Goal: Task Accomplishment & Management: Manage account settings

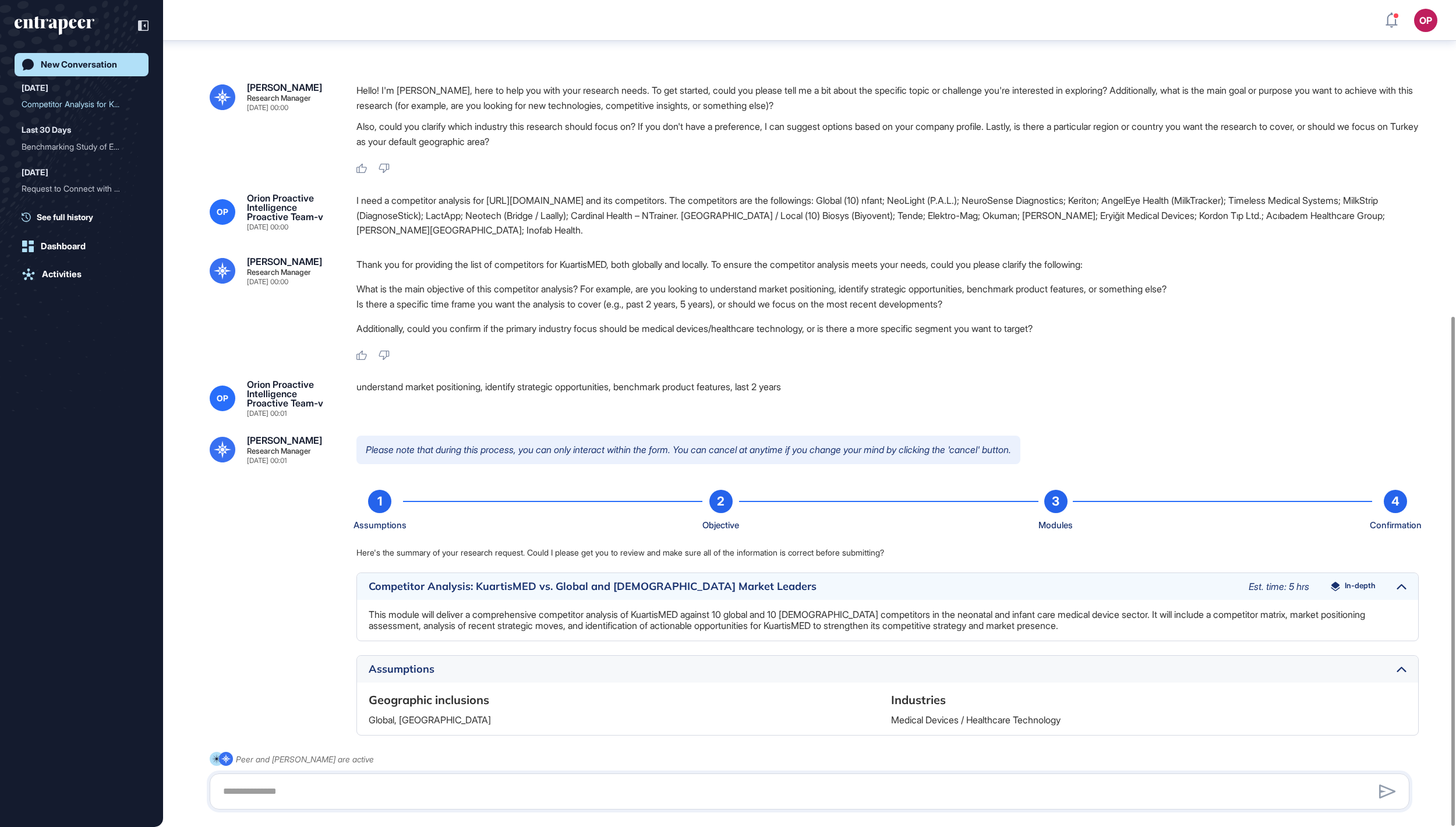
scroll to position [513, 0]
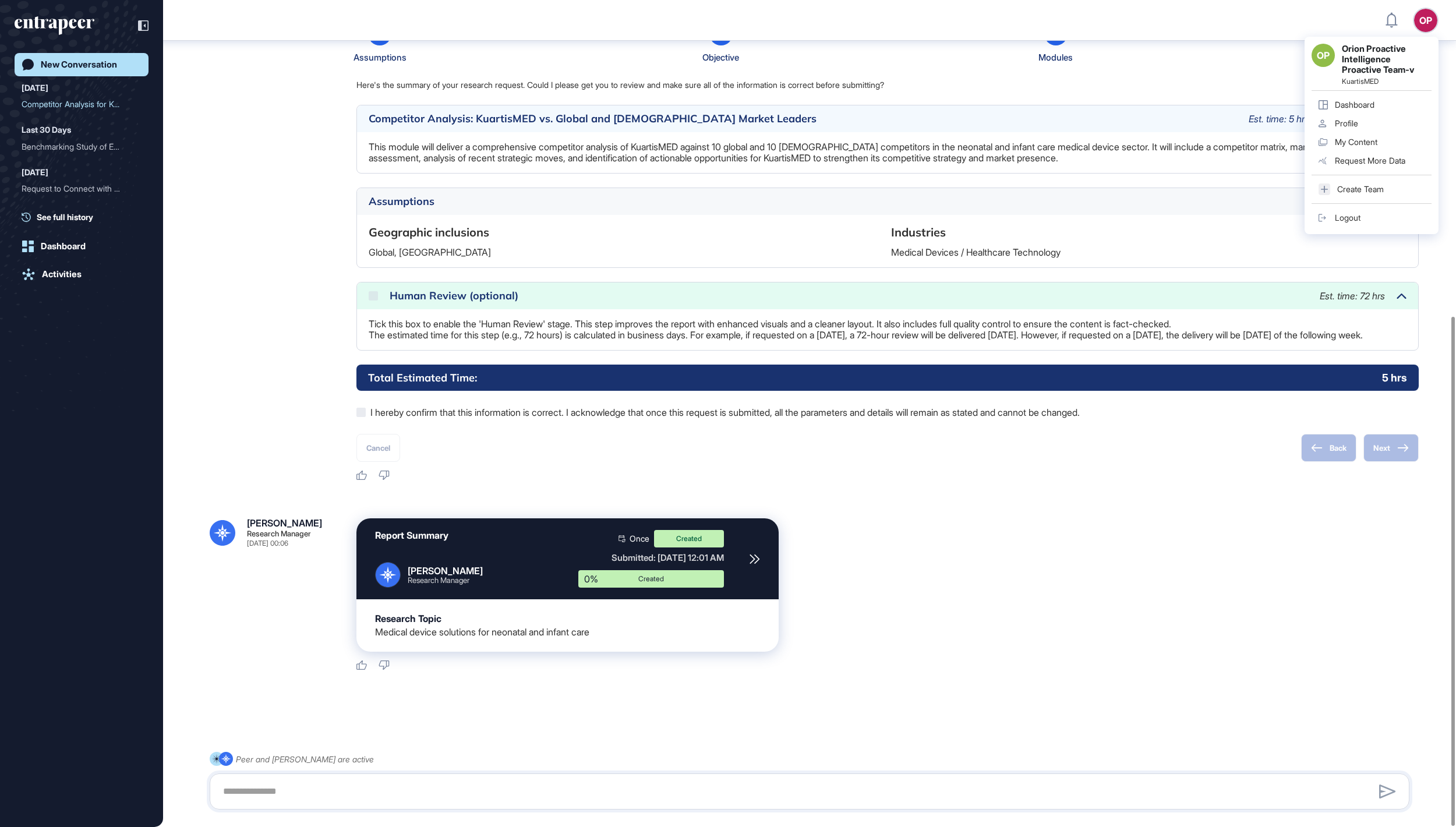
click at [1348, 222] on div "Logout" at bounding box center [1348, 218] width 26 height 10
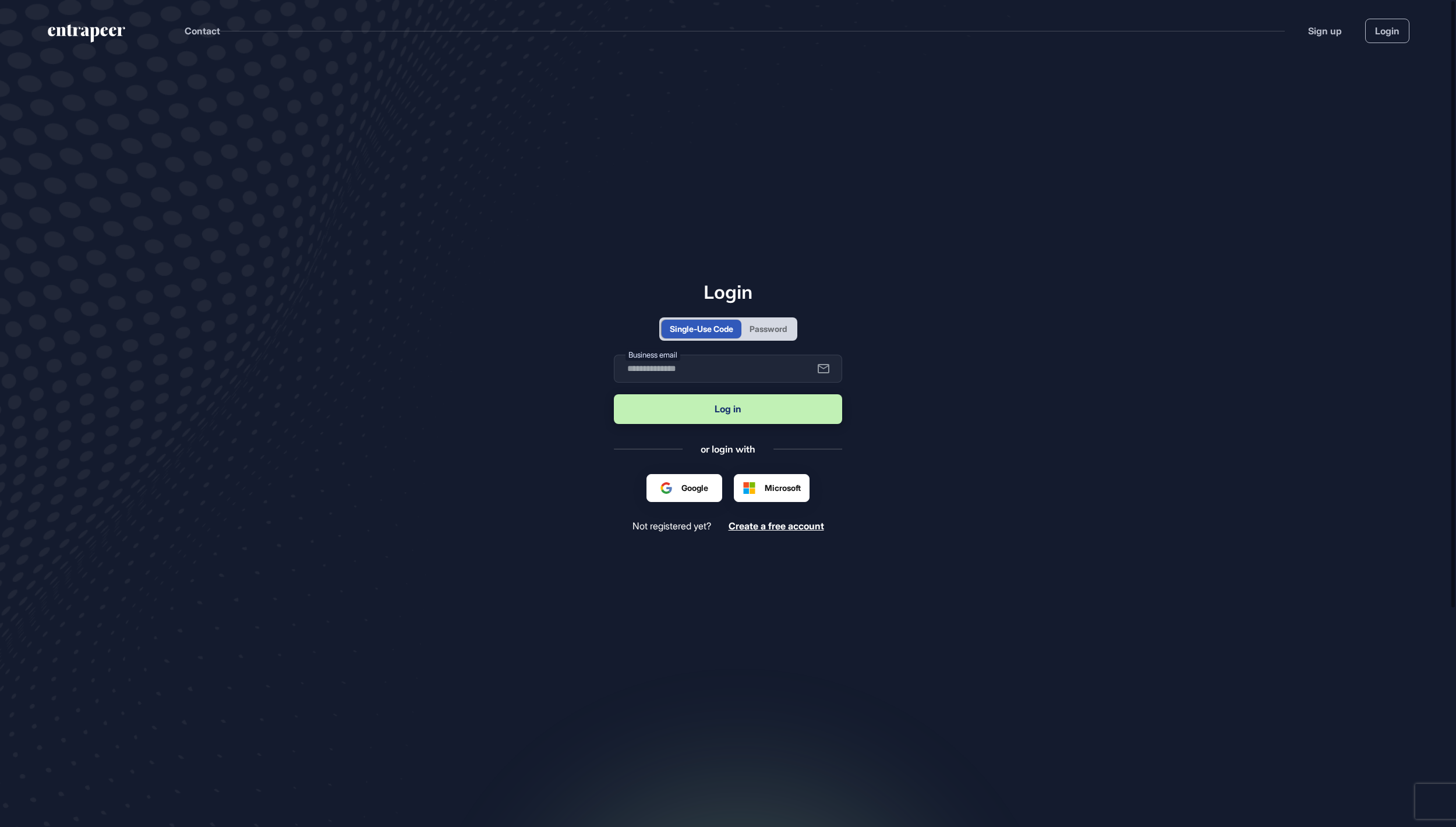
scroll to position [1, 1]
click at [787, 329] on div "Password" at bounding box center [768, 329] width 37 height 12
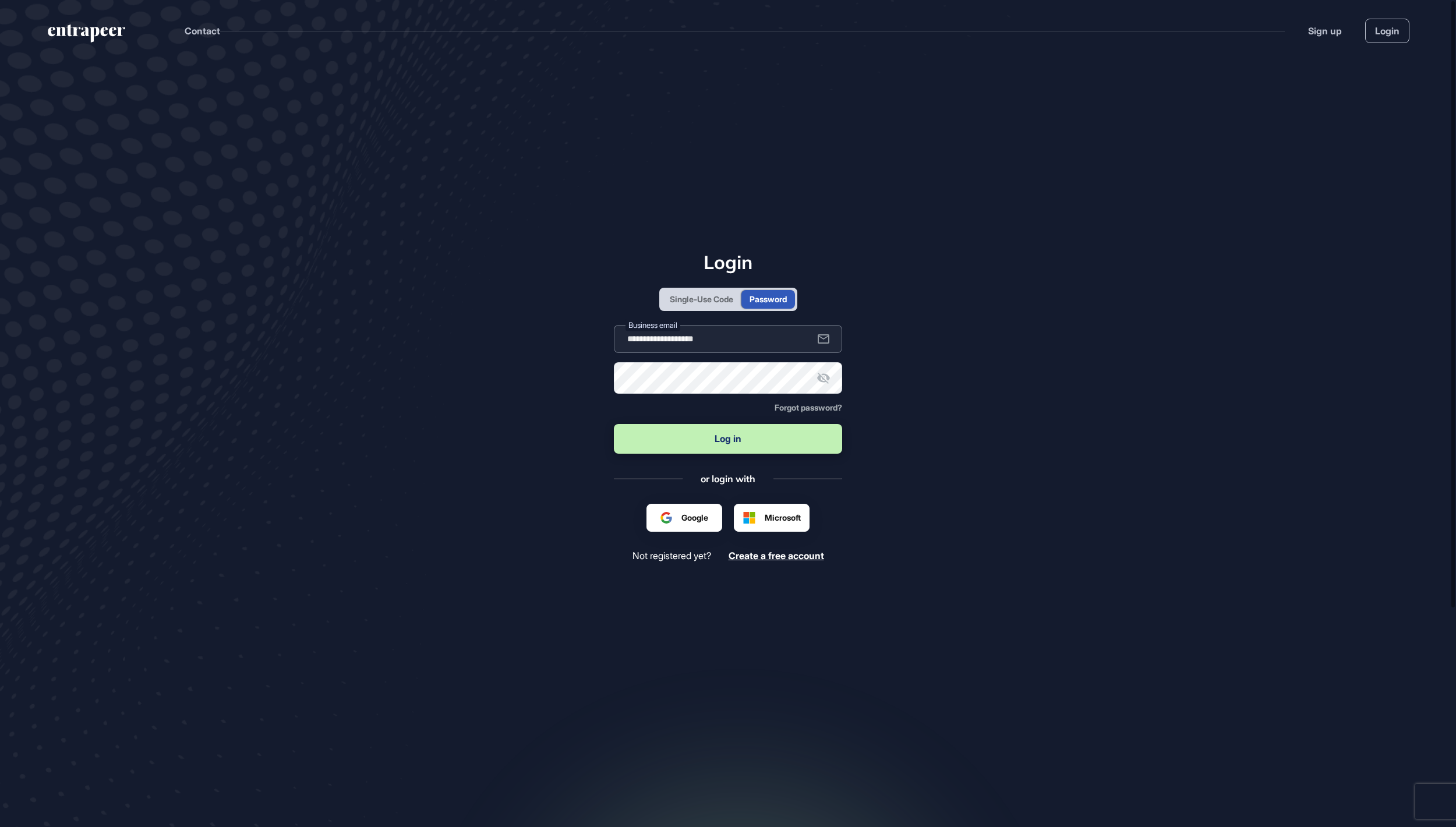
type input "**********"
click at [749, 435] on button "Log in" at bounding box center [728, 439] width 229 height 30
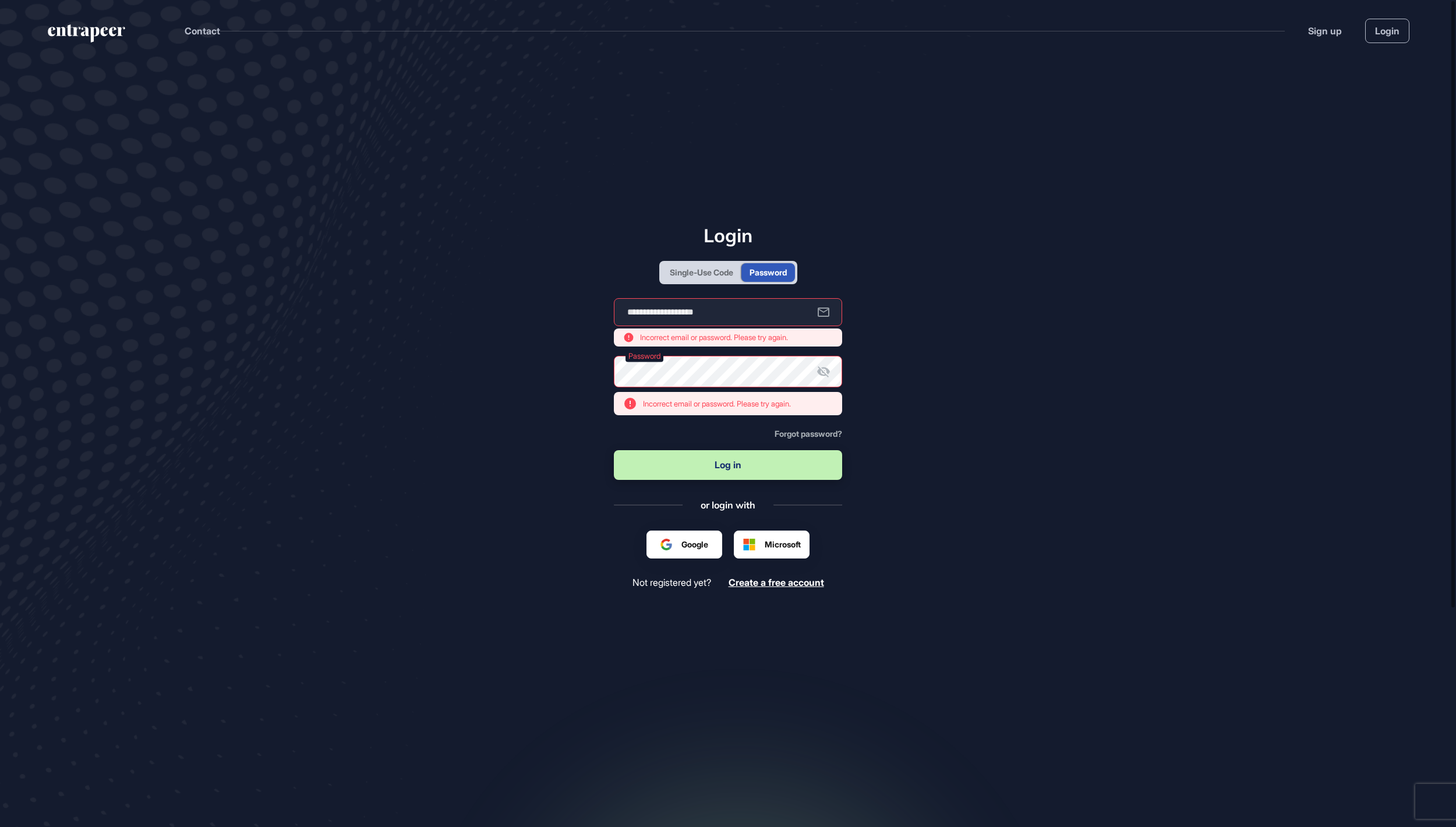
click at [694, 558] on div at bounding box center [685, 544] width 75 height 27
click at [777, 439] on span "Forgot password?" at bounding box center [809, 433] width 68 height 10
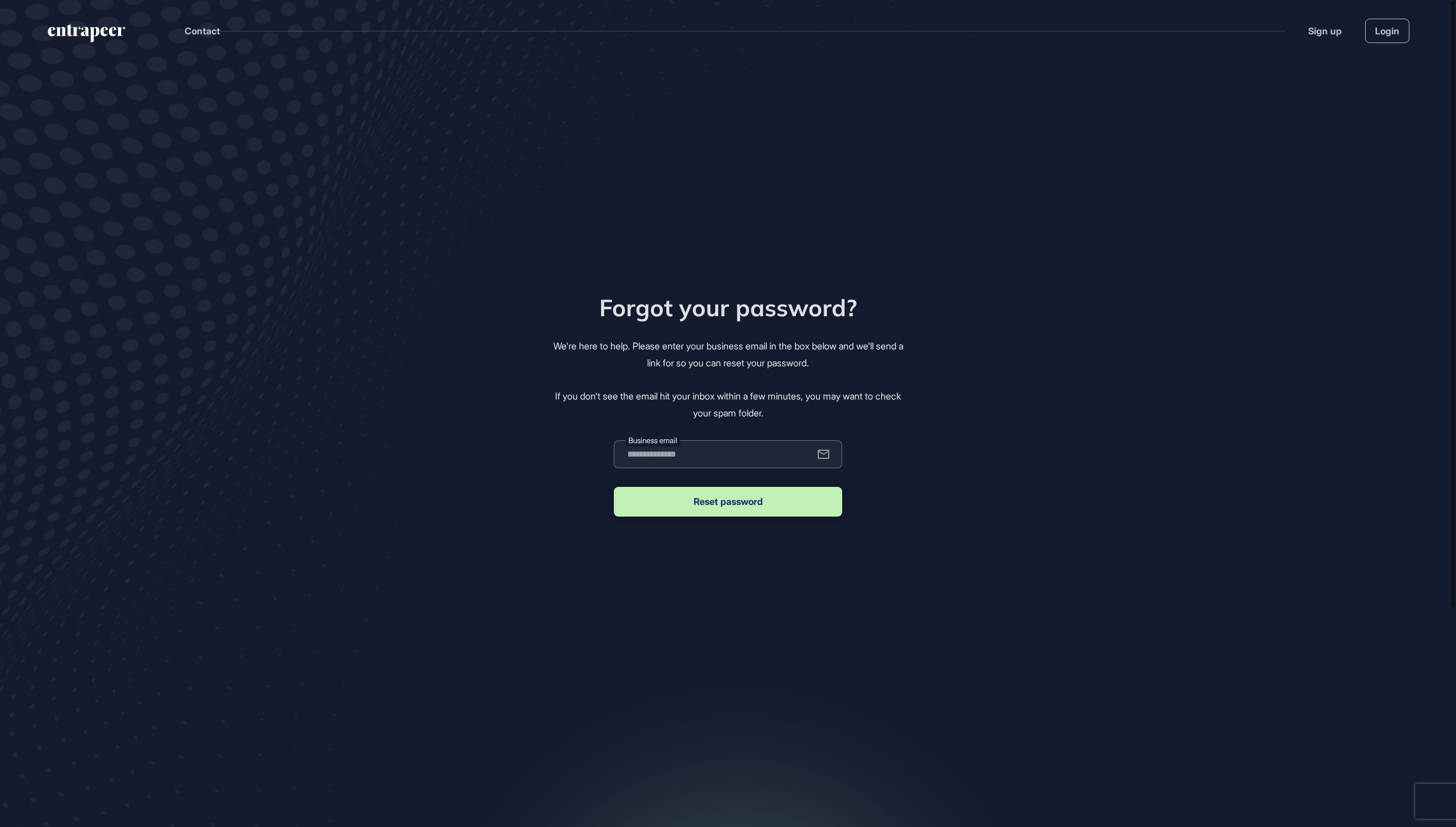
click at [744, 462] on input "email" at bounding box center [728, 454] width 229 height 28
type input "**********"
click at [728, 508] on button "Reset password" at bounding box center [728, 502] width 229 height 30
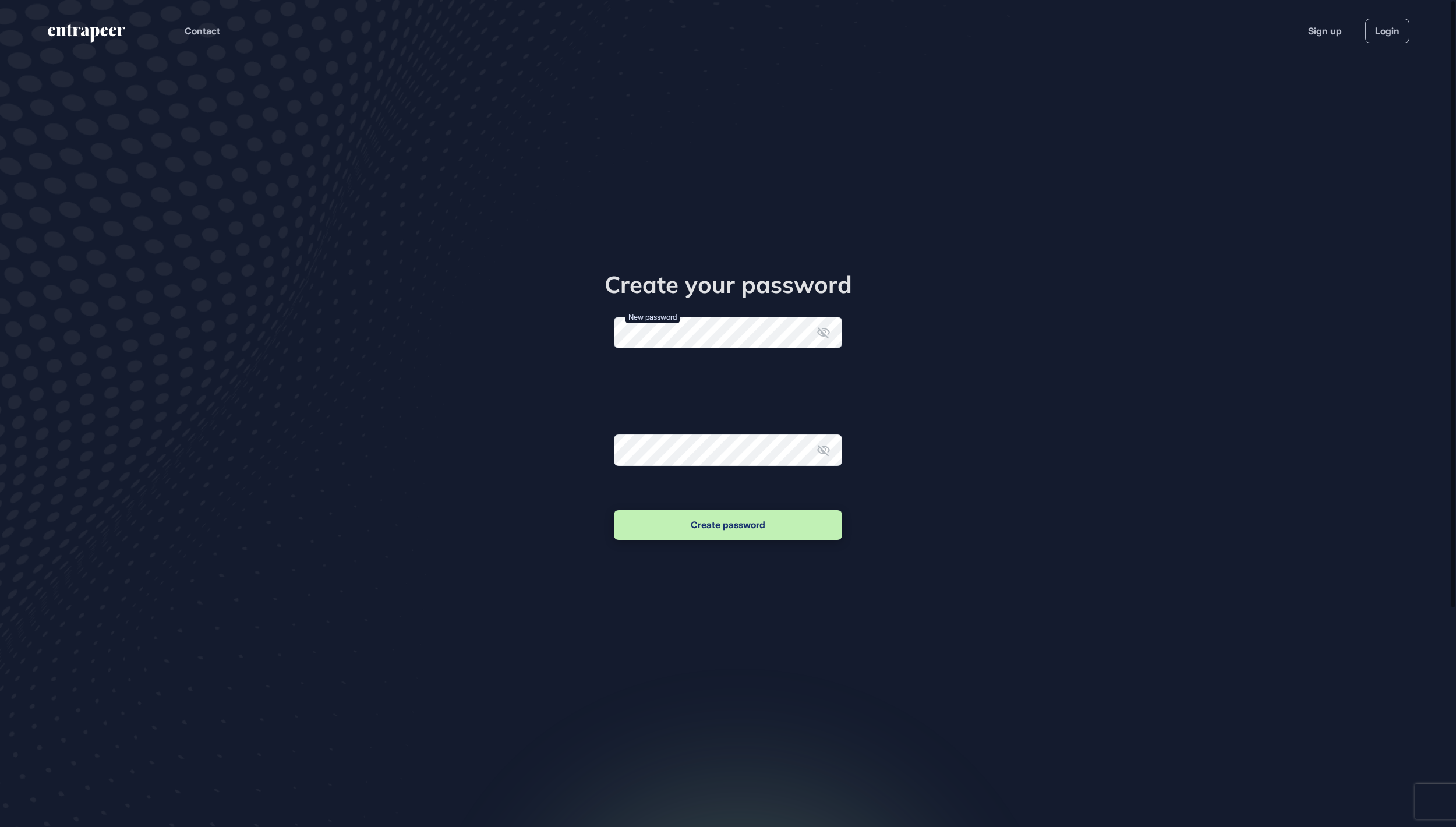
click at [728, 382] on form "New password Password must contain; One lowercase character One uppercase chara…" at bounding box center [728, 429] width 229 height 225
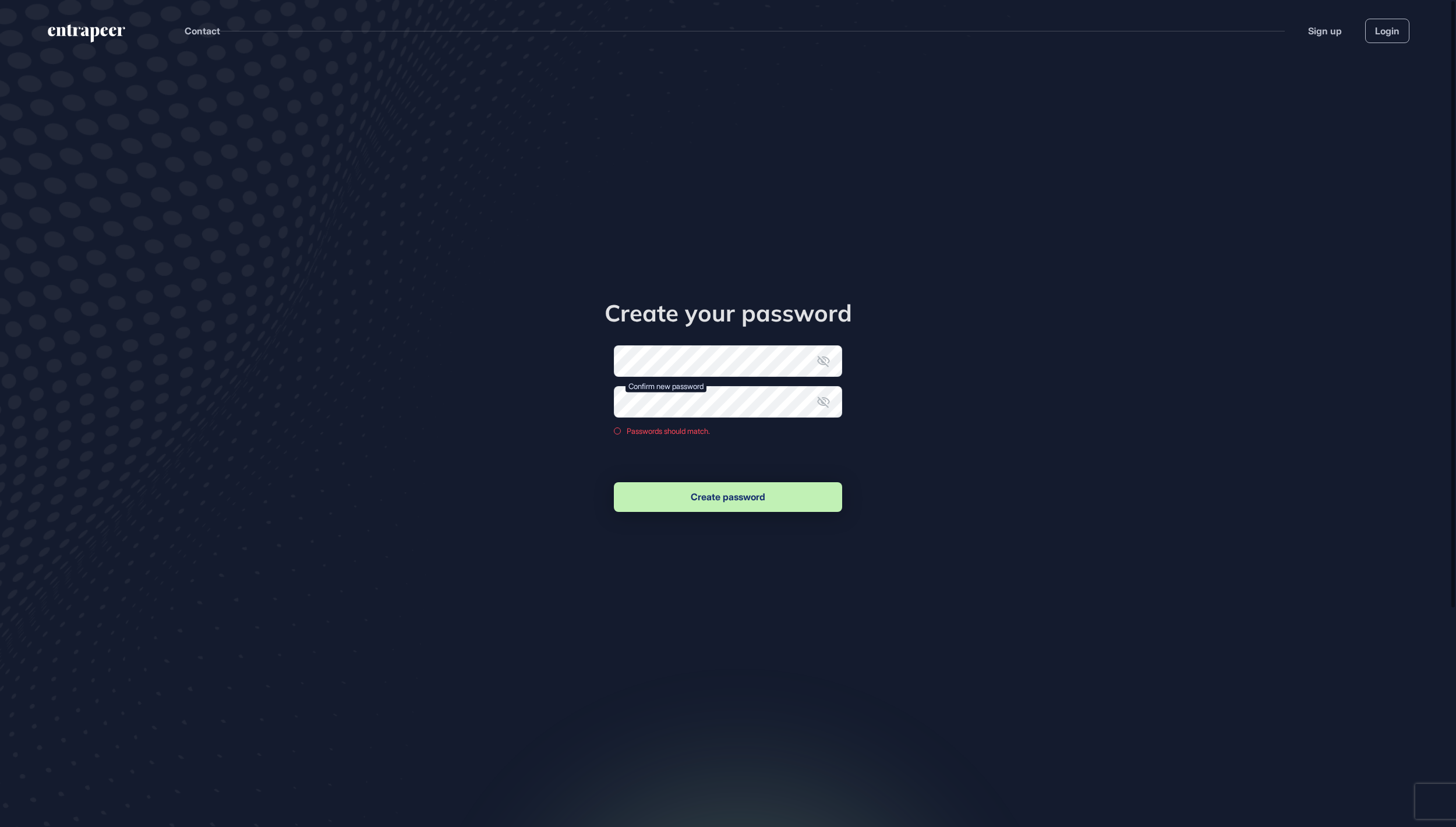
click at [700, 507] on button "Create password" at bounding box center [728, 497] width 229 height 30
click at [826, 396] on icon at bounding box center [823, 401] width 14 height 14
click at [824, 356] on icon at bounding box center [824, 362] width 13 height 11
click at [700, 506] on button "Create password" at bounding box center [728, 497] width 229 height 30
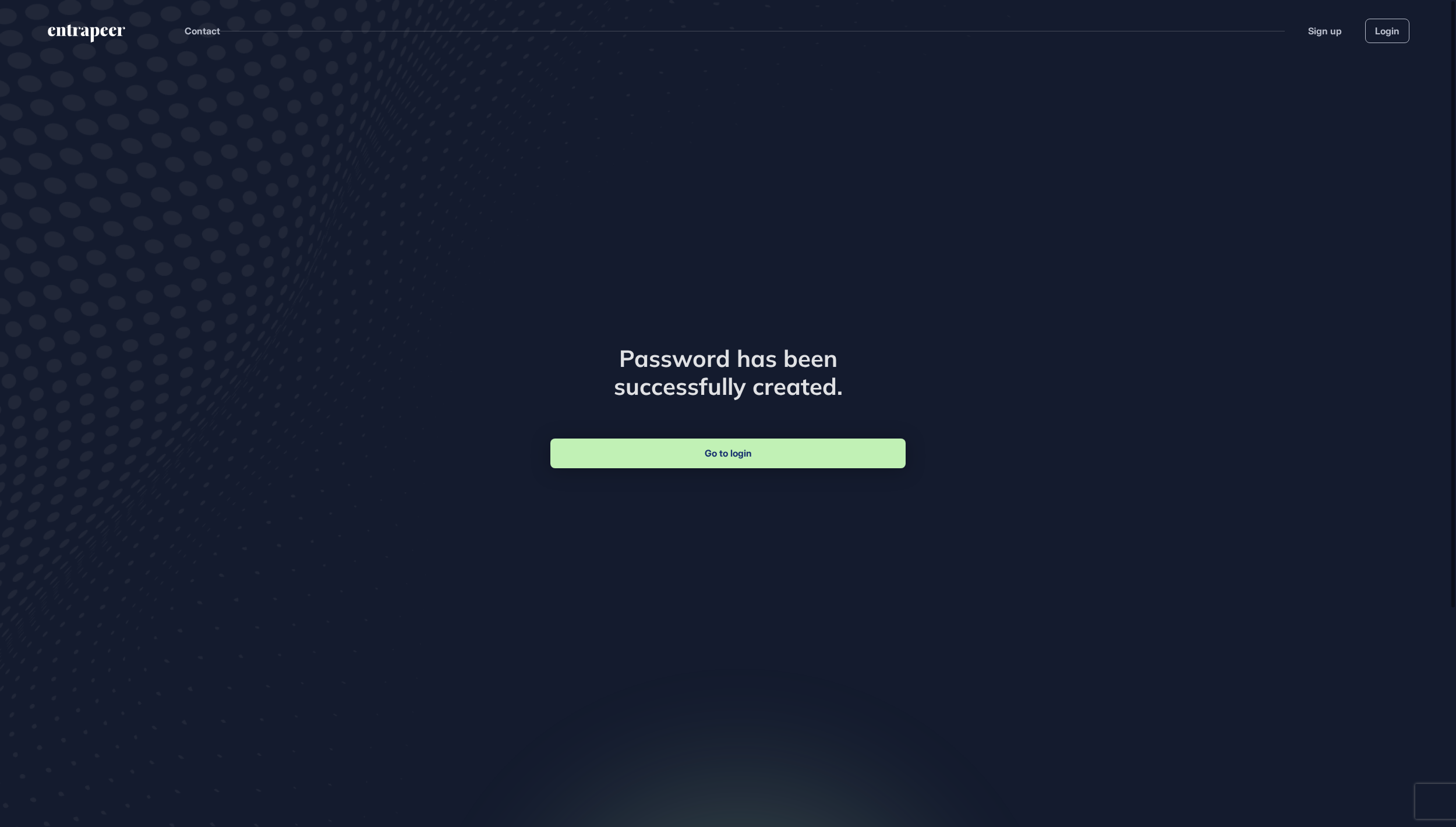
click at [709, 457] on link "Go to login" at bounding box center [728, 453] width 355 height 30
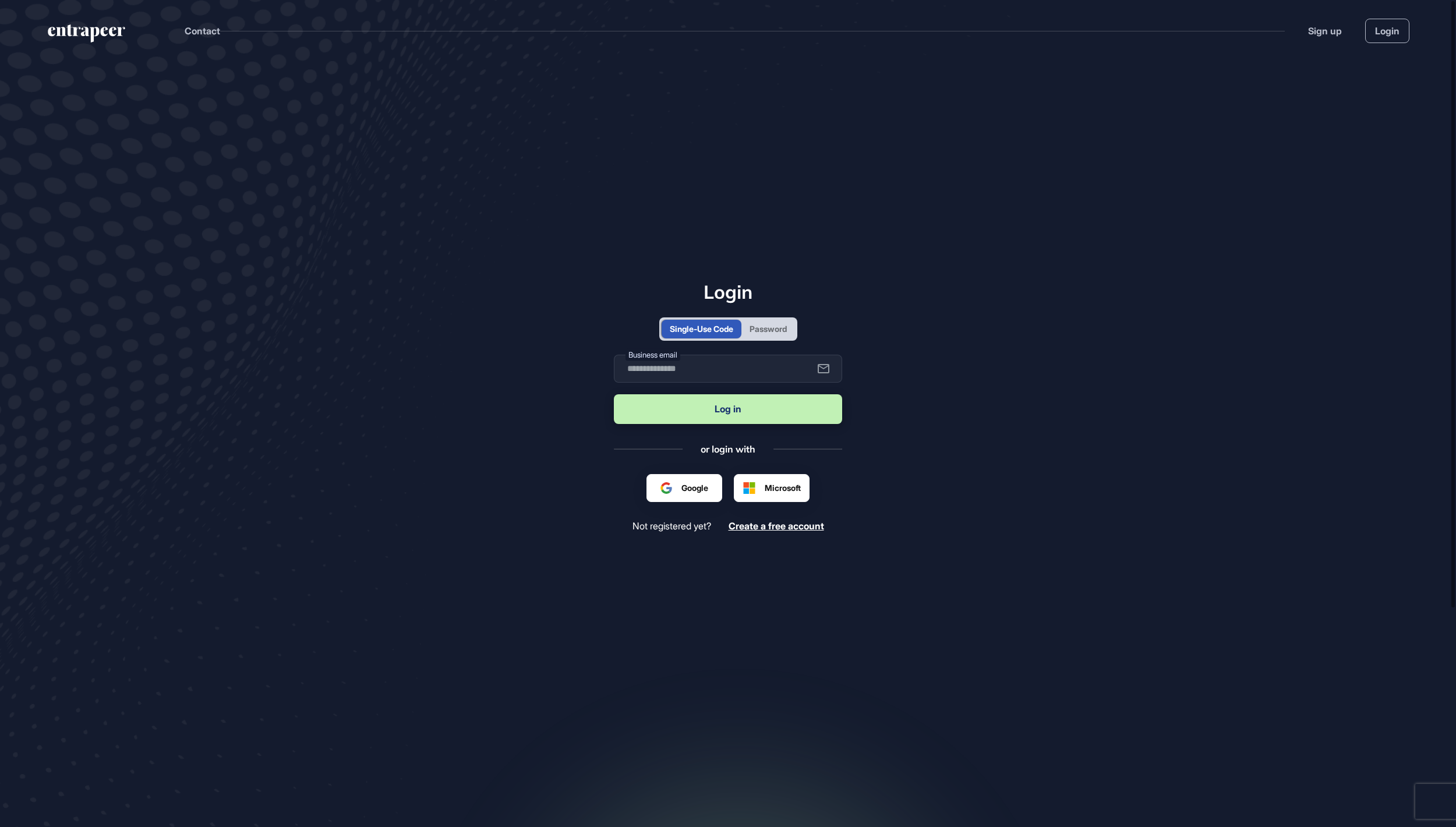
click at [787, 323] on div "Password" at bounding box center [768, 329] width 37 height 12
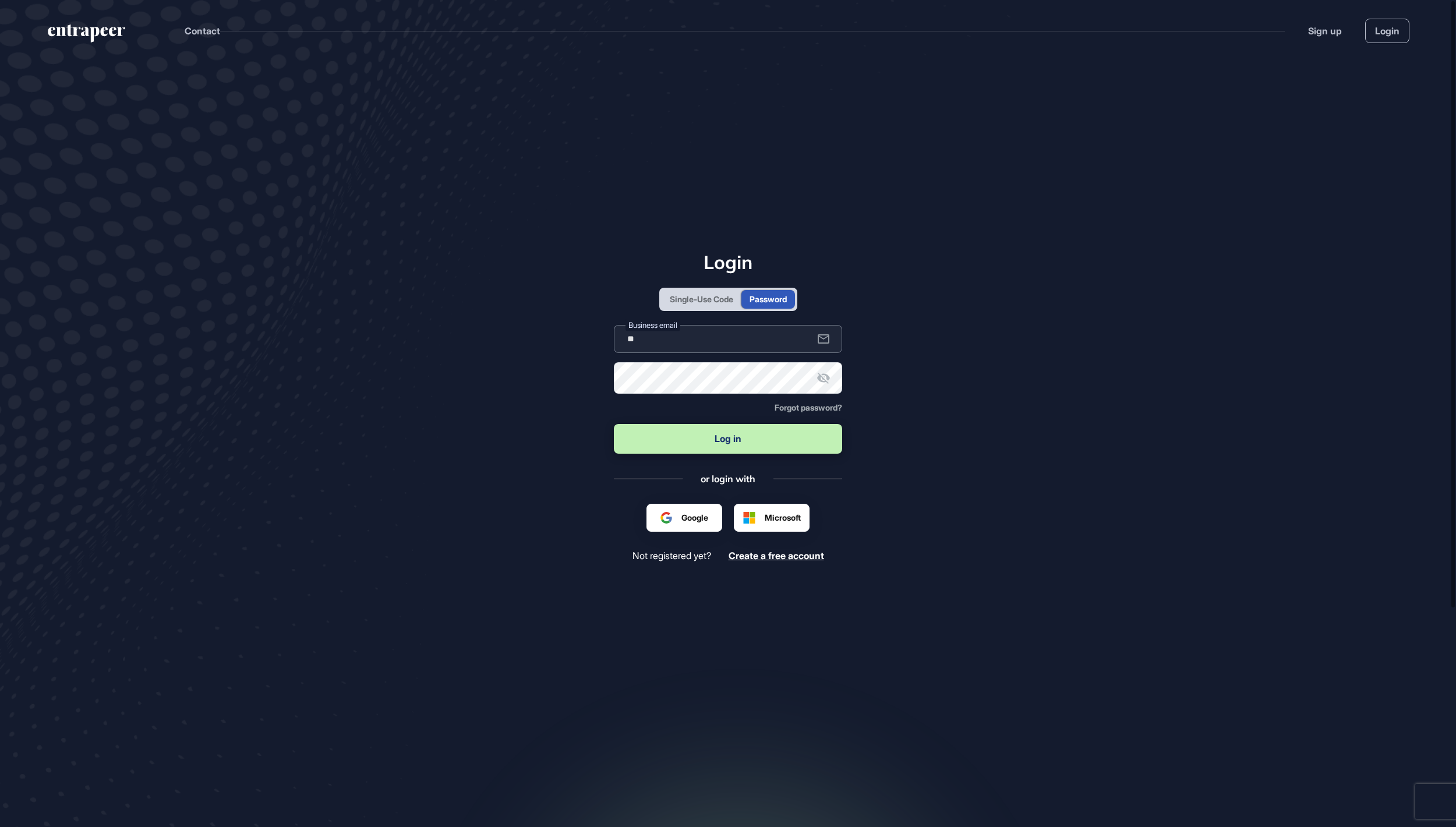
type input "**********"
click at [728, 440] on button "Log in" at bounding box center [728, 439] width 229 height 30
